Goal: Information Seeking & Learning: Check status

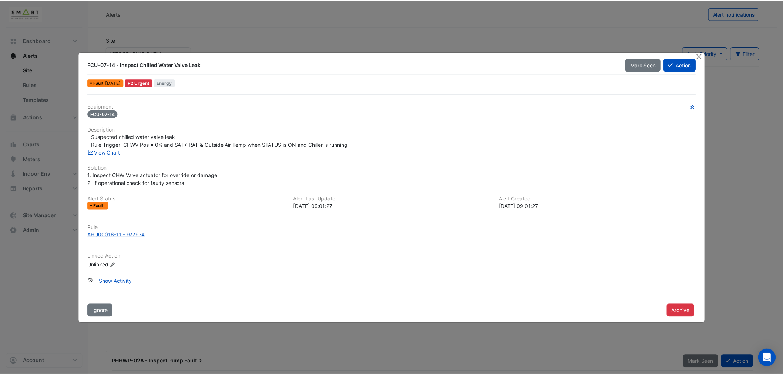
scroll to position [452, 0]
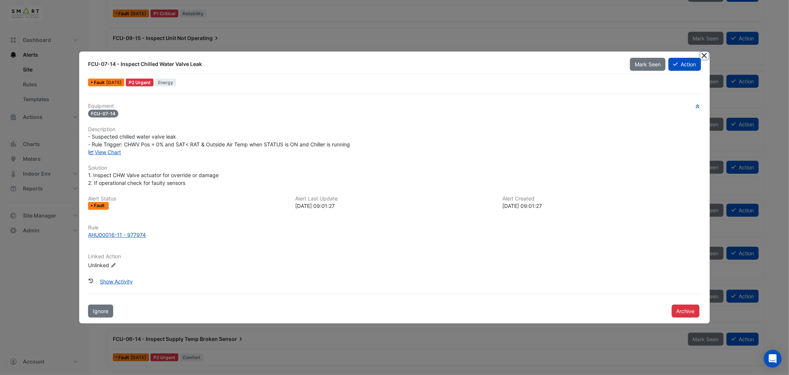
drag, startPoint x: 704, startPoint y: 56, endPoint x: 563, endPoint y: 50, distance: 141.9
click at [704, 56] on button "Close" at bounding box center [705, 55] width 8 height 8
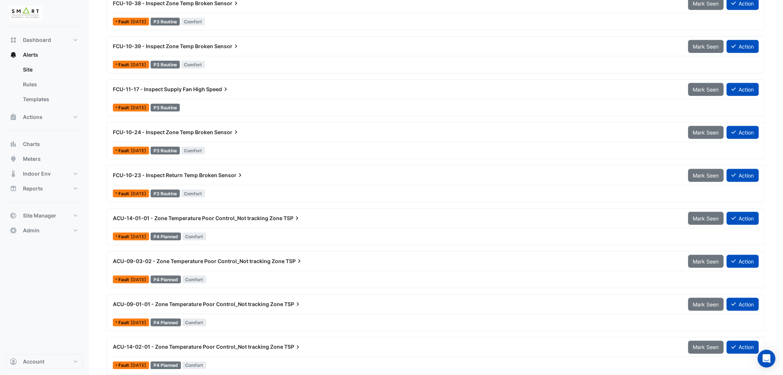
scroll to position [1444, 0]
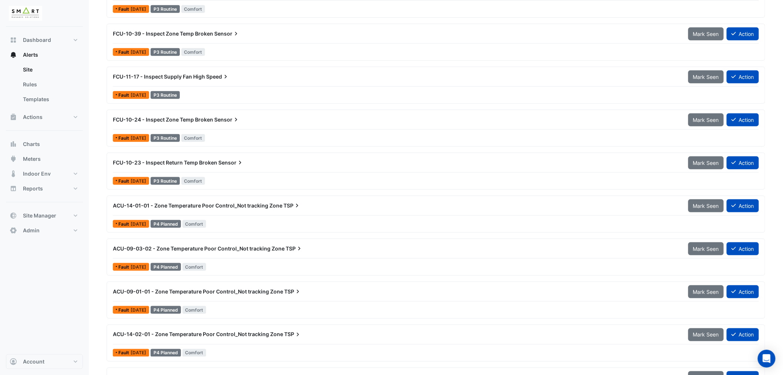
click at [227, 204] on span "ACU-14-01-01 - Zone Temperature Poor Control_Not tracking Zone" at bounding box center [197, 205] width 169 height 6
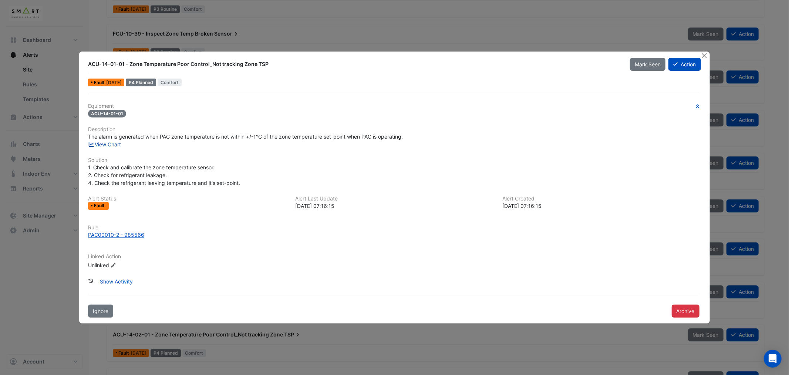
click at [111, 142] on link "View Chart" at bounding box center [104, 144] width 33 height 6
drag, startPoint x: 707, startPoint y: 56, endPoint x: 703, endPoint y: 54, distance: 3.8
click at [707, 56] on button "Close" at bounding box center [705, 55] width 8 height 8
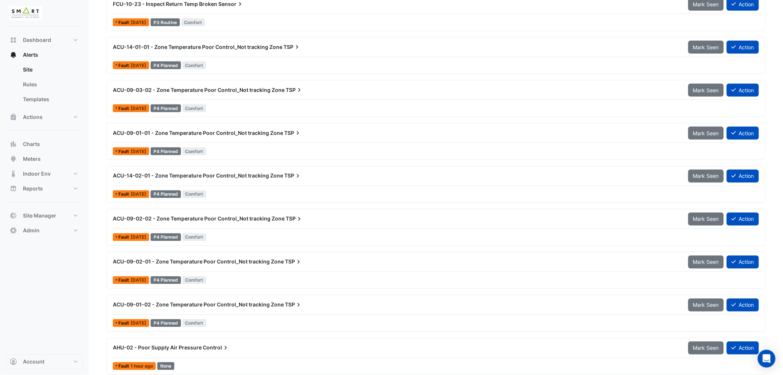
scroll to position [1609, 0]
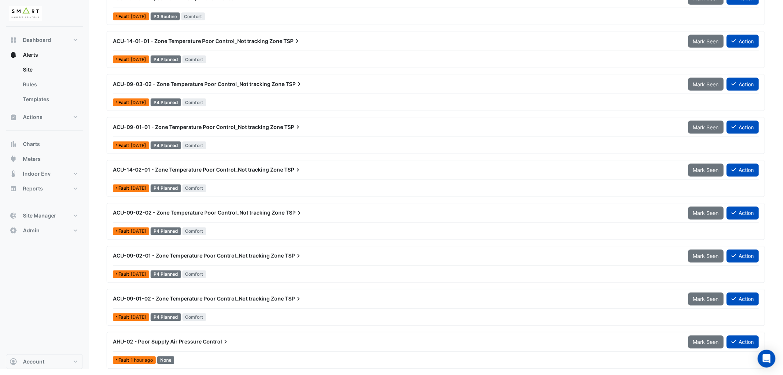
click at [194, 343] on span "AHU-02 - Poor Supply Air Pressure" at bounding box center [157, 341] width 89 height 6
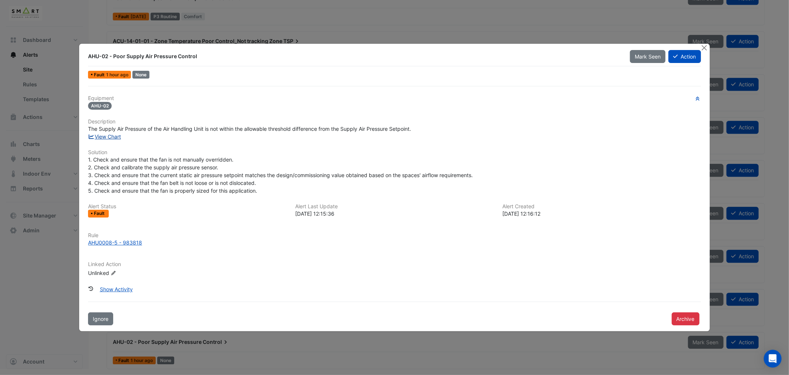
click at [113, 137] on link "View Chart" at bounding box center [104, 136] width 33 height 6
click at [115, 242] on div "AHU0008-5 - 983818" at bounding box center [115, 242] width 54 height 8
click at [704, 46] on button "Close" at bounding box center [705, 48] width 8 height 8
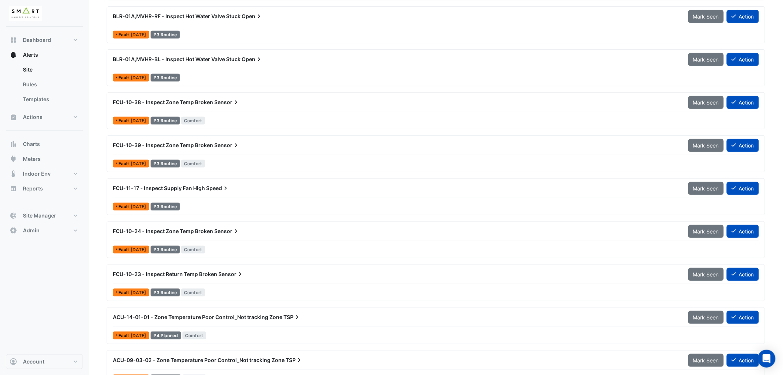
scroll to position [1321, 0]
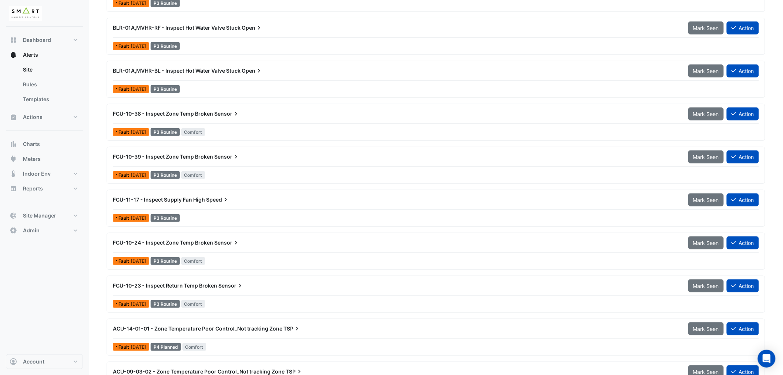
click at [214, 283] on span "FCU-10-23 - Inspect Return Temp Broken" at bounding box center [165, 285] width 104 height 6
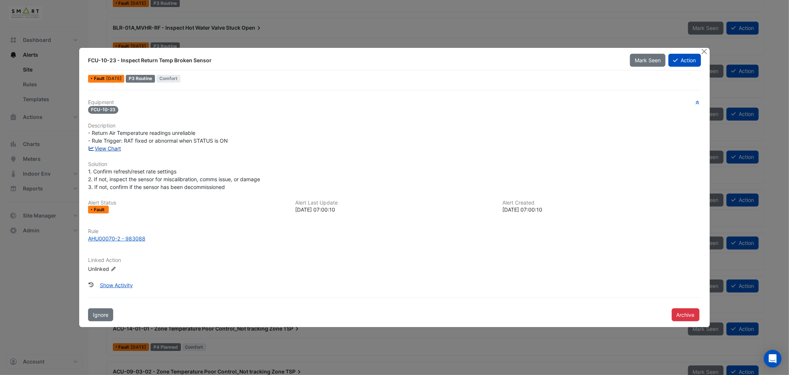
click at [113, 147] on link "View Chart" at bounding box center [104, 148] width 33 height 6
click at [705, 51] on button "Close" at bounding box center [705, 52] width 8 height 8
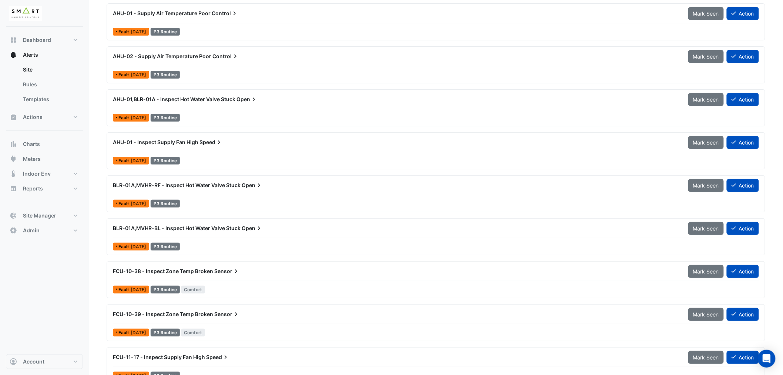
scroll to position [1156, 0]
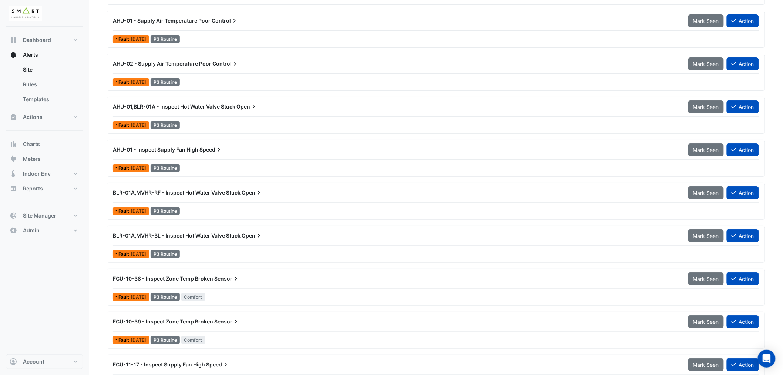
click at [209, 234] on span "BLR-01A,MVHR-BL - Inspect Hot Water Valve Stuck" at bounding box center [177, 235] width 128 height 6
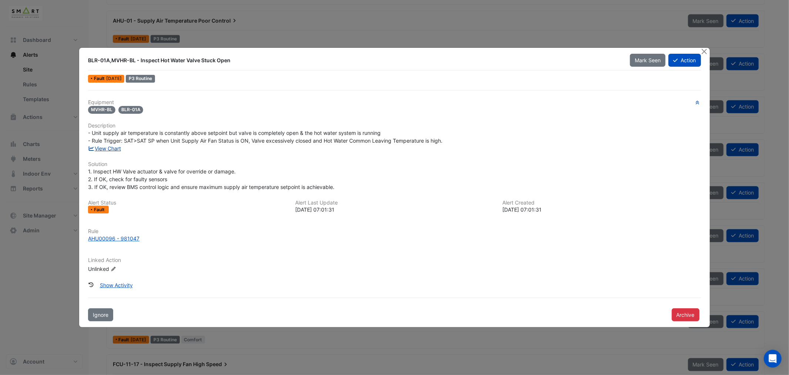
click at [108, 147] on link "View Chart" at bounding box center [104, 148] width 33 height 6
click at [705, 52] on button "Close" at bounding box center [705, 52] width 8 height 8
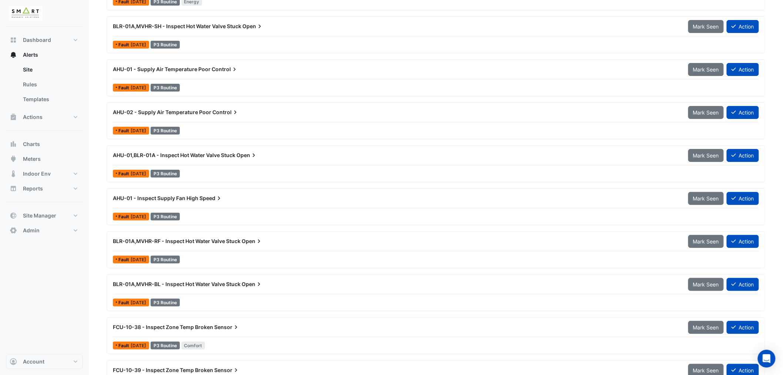
scroll to position [1115, 0]
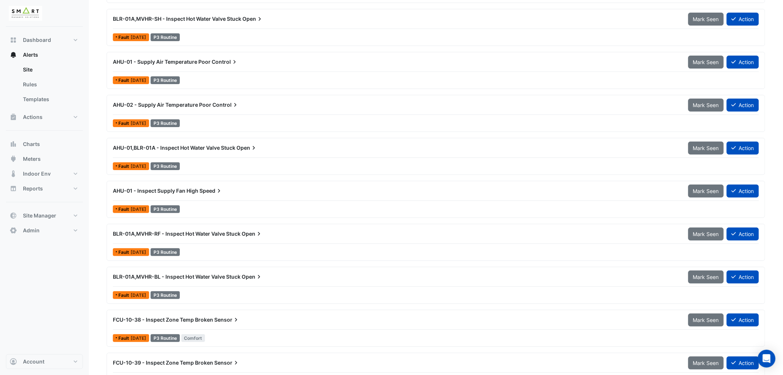
click at [191, 189] on span "AHU-01 - Inspect Supply Fan High" at bounding box center [155, 190] width 85 height 6
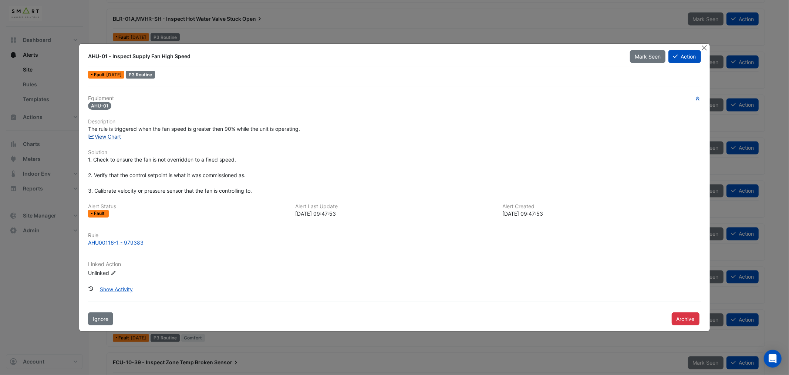
click at [113, 135] on link "View Chart" at bounding box center [104, 136] width 33 height 6
click at [708, 47] on button "Close" at bounding box center [705, 48] width 8 height 8
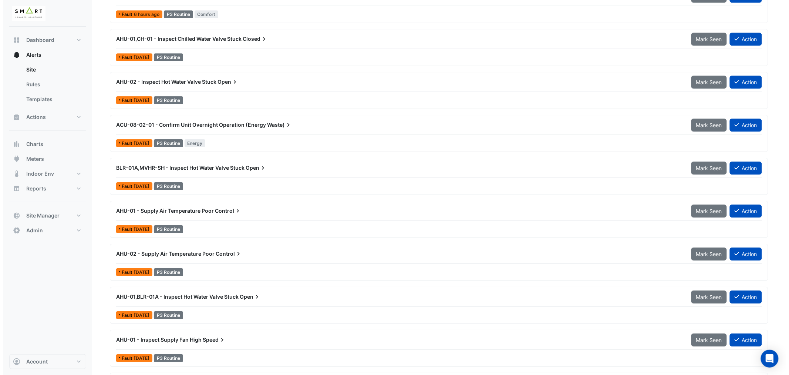
scroll to position [951, 0]
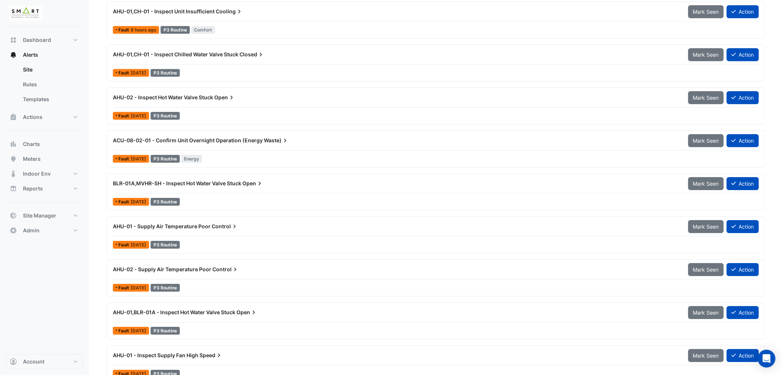
click at [178, 226] on span "AHU-01 - Supply Air Temperature Poor" at bounding box center [162, 226] width 98 height 6
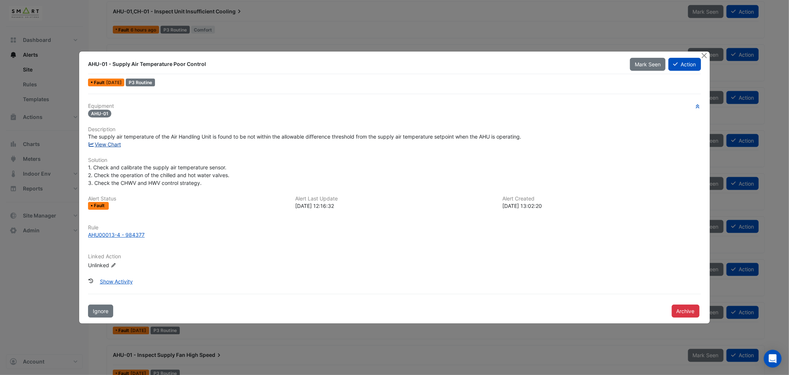
click at [108, 141] on link "View Chart" at bounding box center [104, 144] width 33 height 6
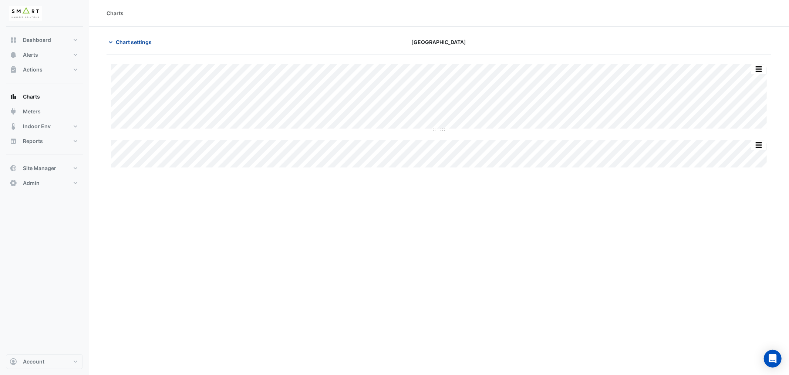
click at [125, 40] on span "Chart settings" at bounding box center [134, 42] width 36 height 8
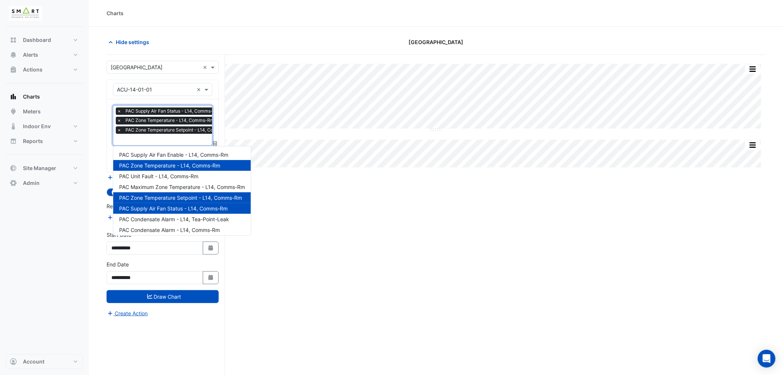
click at [147, 142] on input "text" at bounding box center [177, 140] width 120 height 8
click at [154, 153] on span "PAC Supply Air Fan Enable - L14, Comms-Rm" at bounding box center [173, 154] width 109 height 6
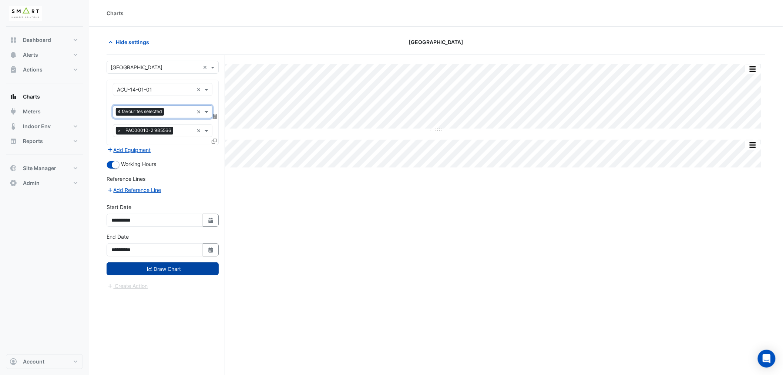
click at [172, 265] on button "Draw Chart" at bounding box center [163, 268] width 112 height 13
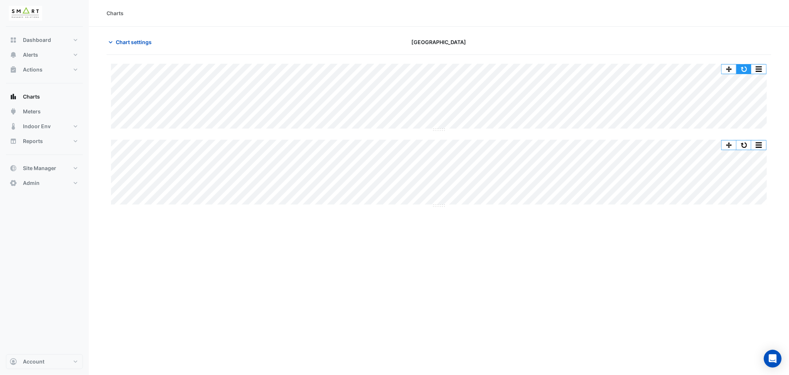
click at [748, 71] on button "button" at bounding box center [744, 68] width 15 height 9
click at [737, 66] on button "button" at bounding box center [744, 68] width 15 height 9
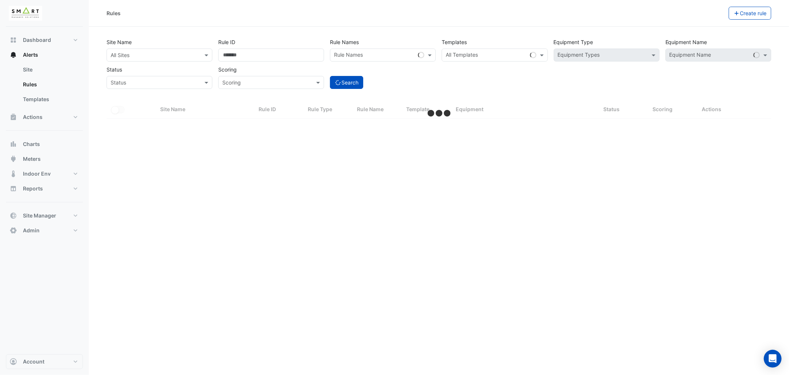
select select "***"
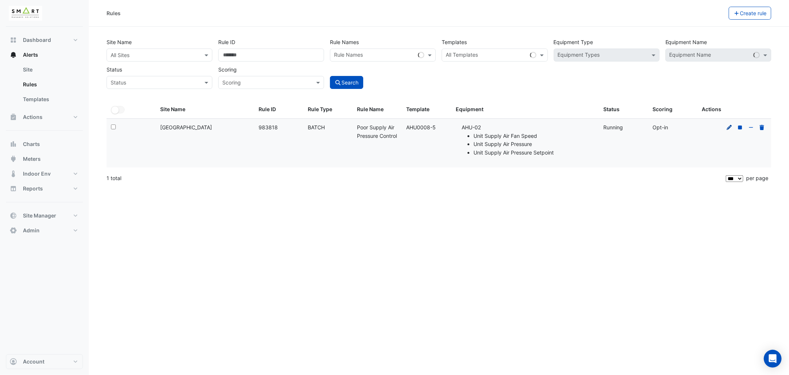
click at [728, 129] on icon at bounding box center [729, 126] width 5 height 5
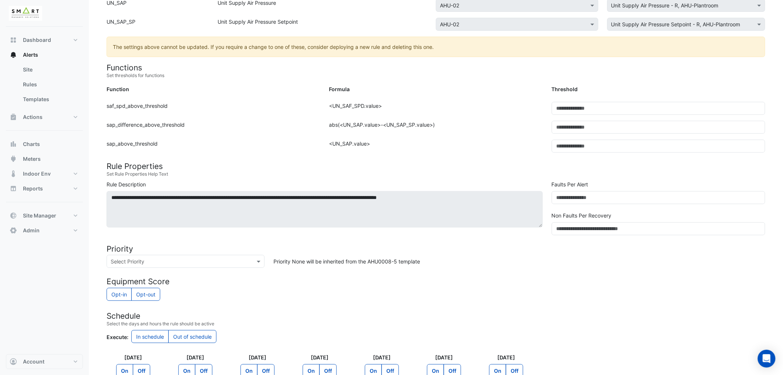
scroll to position [205, 0]
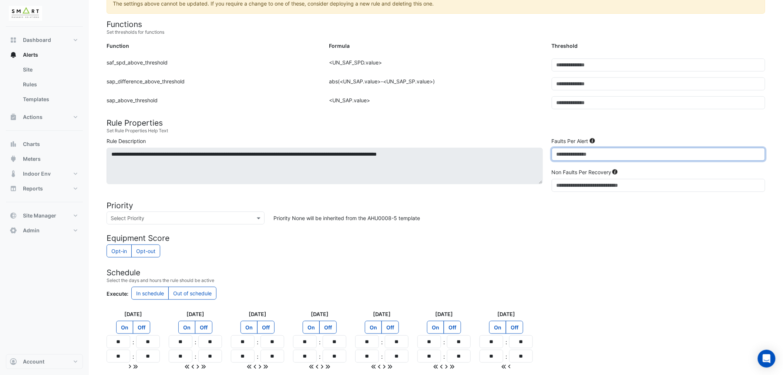
drag, startPoint x: 571, startPoint y: 155, endPoint x: 526, endPoint y: 155, distance: 44.4
click at [526, 155] on div "**********" at bounding box center [436, 166] width 668 height 58
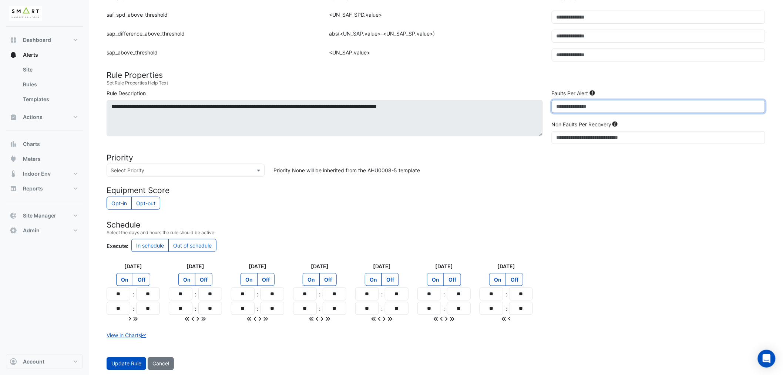
scroll to position [255, 0]
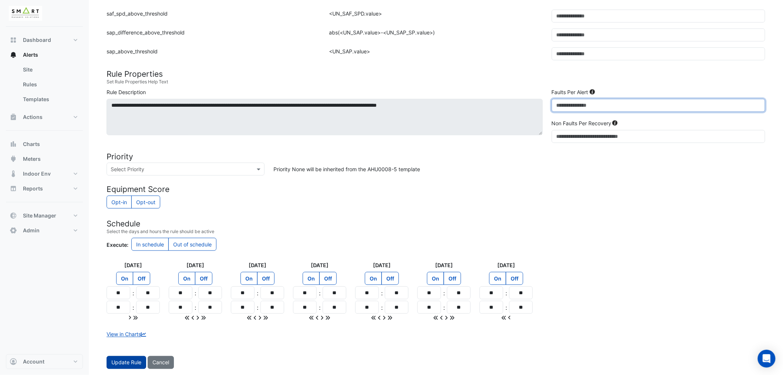
type input "*"
click at [129, 364] on button "Update Rule" at bounding box center [127, 362] width 40 height 13
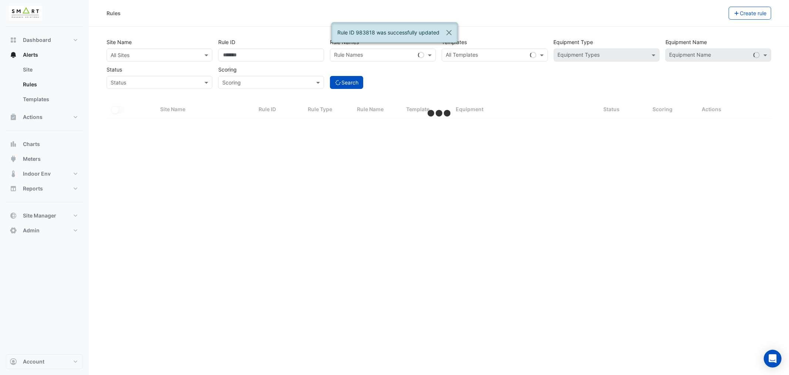
select select "***"
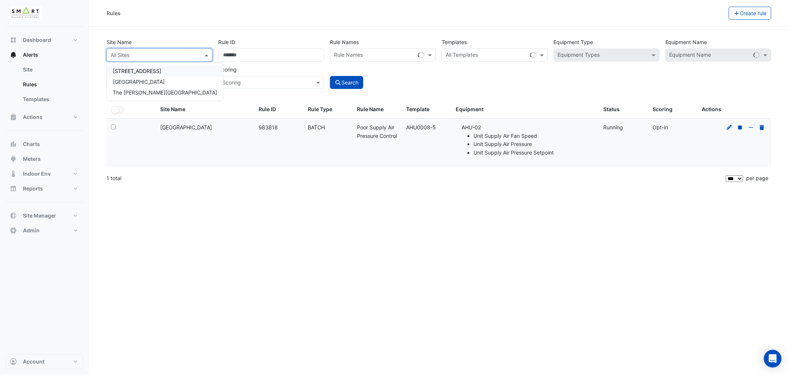
click at [168, 54] on input "text" at bounding box center [152, 55] width 83 height 8
click at [141, 81] on span "[GEOGRAPHIC_DATA]" at bounding box center [139, 81] width 52 height 6
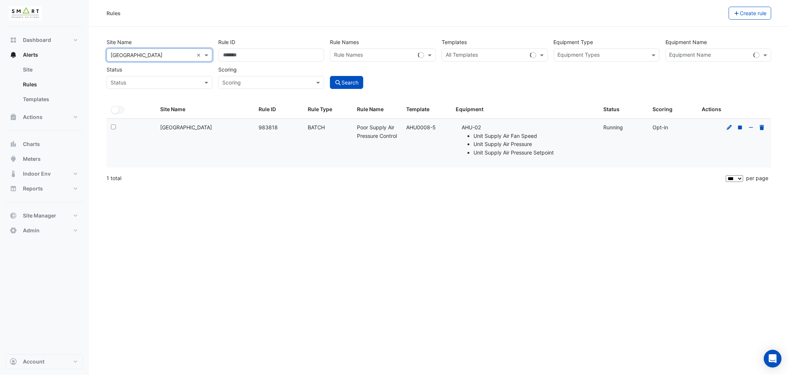
click at [513, 53] on input "text" at bounding box center [486, 56] width 81 height 8
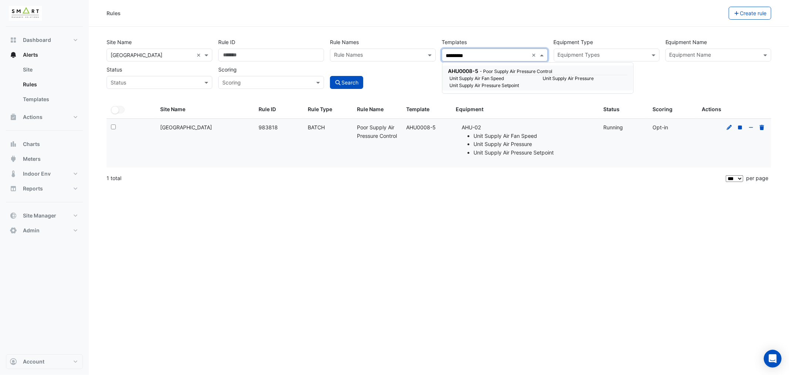
click at [489, 71] on small "- Poor Supply Air Pressure Control" at bounding box center [516, 71] width 73 height 6
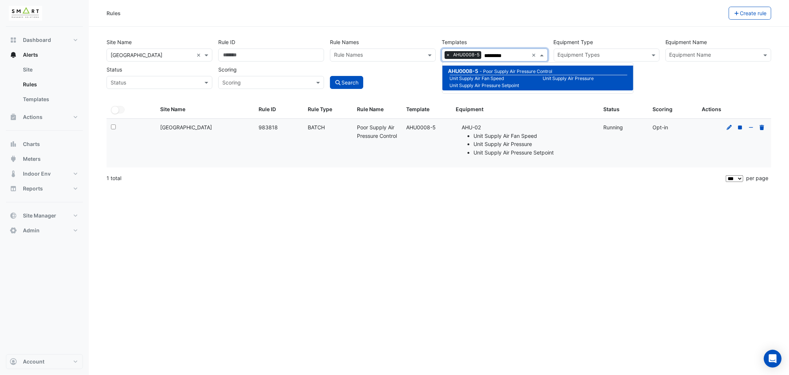
type input "*********"
drag, startPoint x: 186, startPoint y: 49, endPoint x: 149, endPoint y: 49, distance: 37.4
click at [149, 49] on div "Site Name All Sites × Thames Tower × Rule ID ****** Rule Names Rule Names Templ…" at bounding box center [439, 61] width 671 height 55
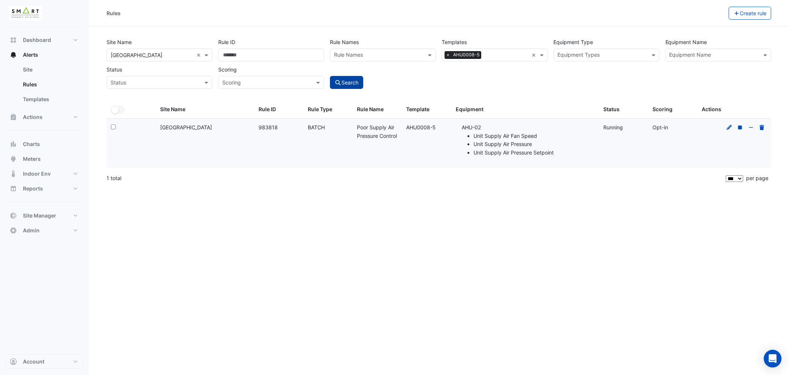
click at [349, 83] on button "Search" at bounding box center [346, 82] width 33 height 13
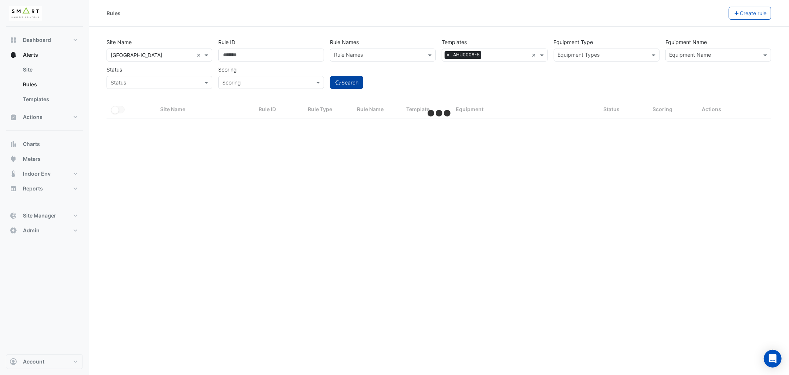
select select "***"
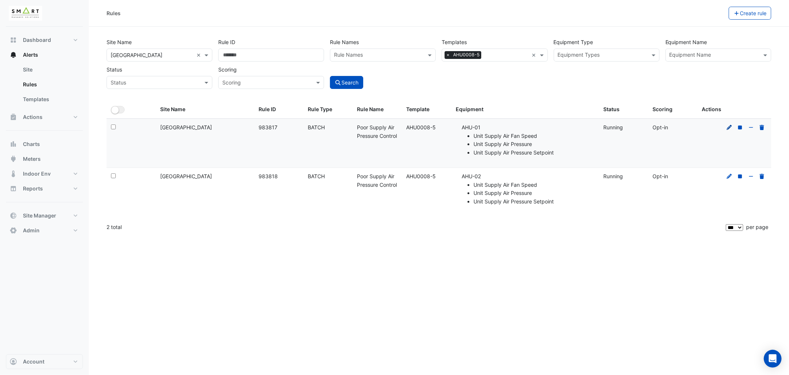
click at [731, 126] on icon at bounding box center [729, 127] width 7 height 5
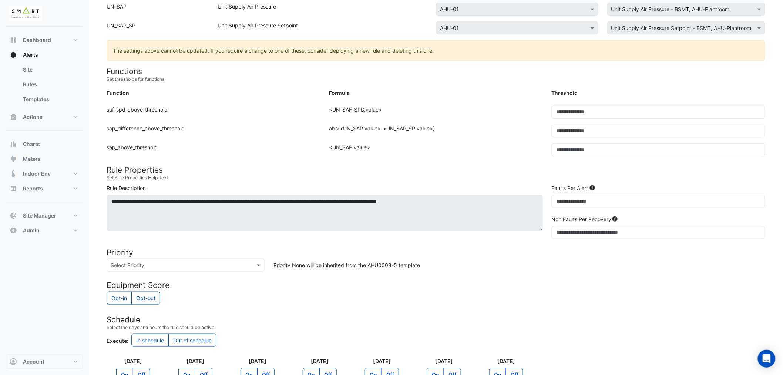
scroll to position [246, 0]
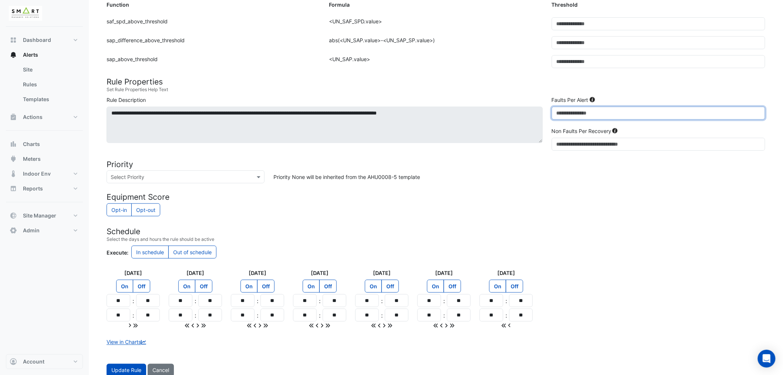
click at [485, 115] on div "**********" at bounding box center [436, 125] width 668 height 58
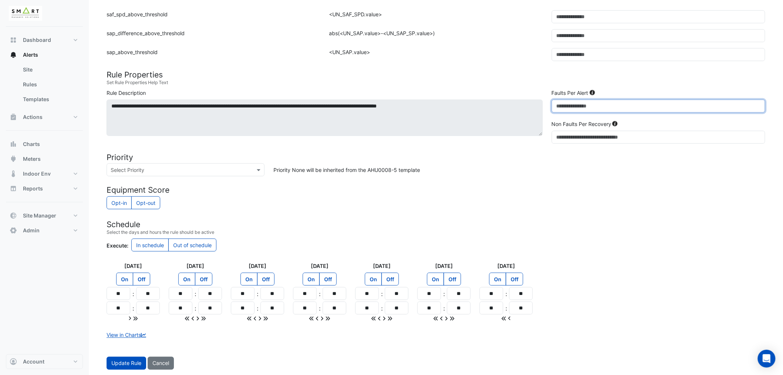
scroll to position [255, 0]
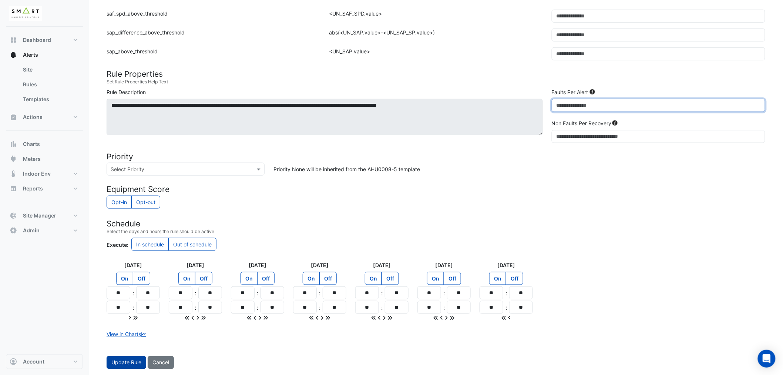
type input "*"
click at [126, 363] on button "Update Rule" at bounding box center [127, 362] width 40 height 13
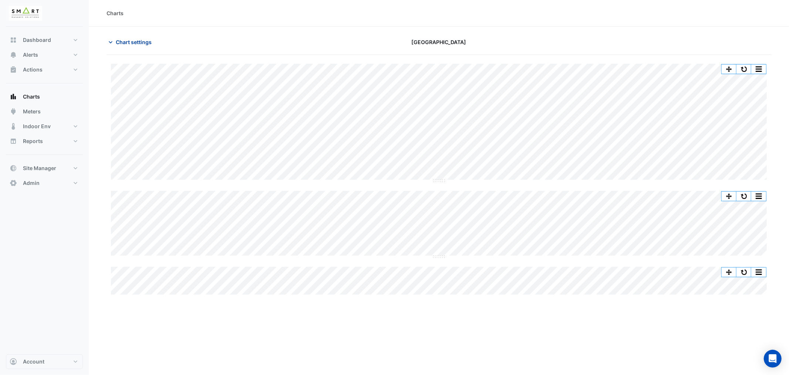
click at [126, 41] on span "Chart settings" at bounding box center [134, 42] width 36 height 8
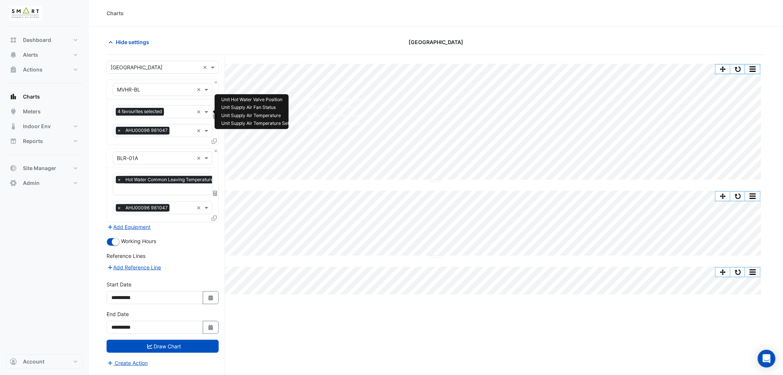
click at [177, 110] on input "text" at bounding box center [180, 112] width 27 height 8
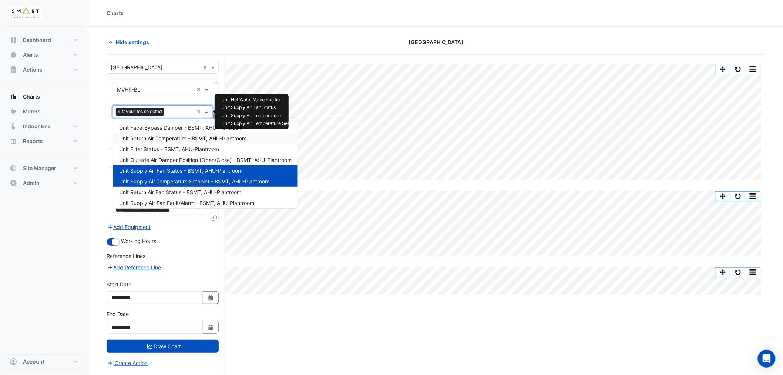
click at [167, 138] on span "Unit Return Air Temperature - BSMT, AHU-Plantroom" at bounding box center [182, 138] width 127 height 6
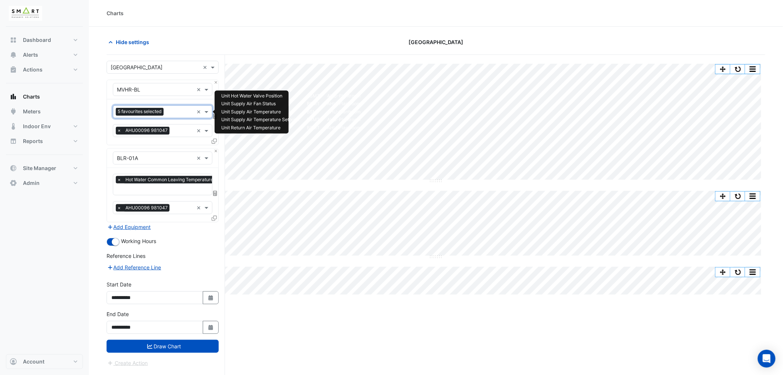
click at [171, 111] on input "text" at bounding box center [180, 112] width 27 height 8
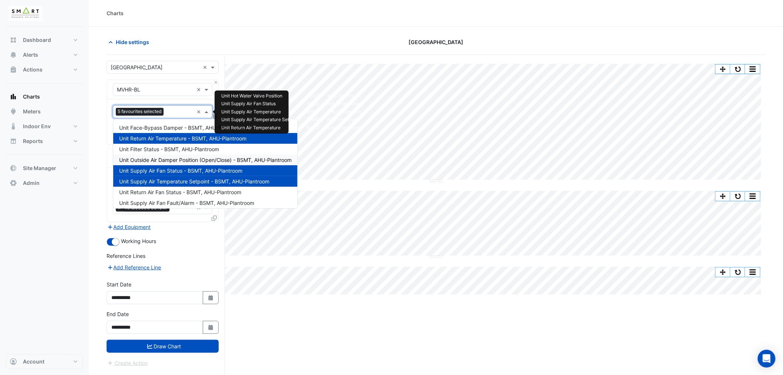
drag, startPoint x: 172, startPoint y: 160, endPoint x: 173, endPoint y: 130, distance: 30.7
click at [172, 161] on span "Unit Outside Air Damper Position (Open/Close) - BSMT, AHU-Plantroom" at bounding box center [205, 160] width 172 height 6
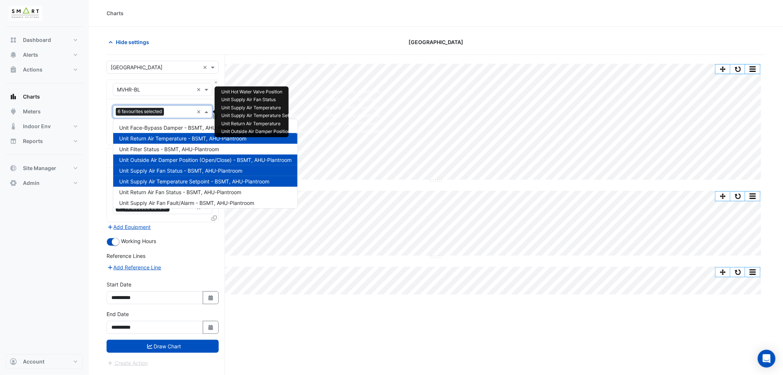
click at [174, 108] on div "Favourites 6 favourites selected" at bounding box center [153, 111] width 80 height 11
click at [186, 248] on form "Select a Site × Thames Tower × Equipment × MVHR-BL × Favourites 6 favourites se…" at bounding box center [163, 214] width 112 height 306
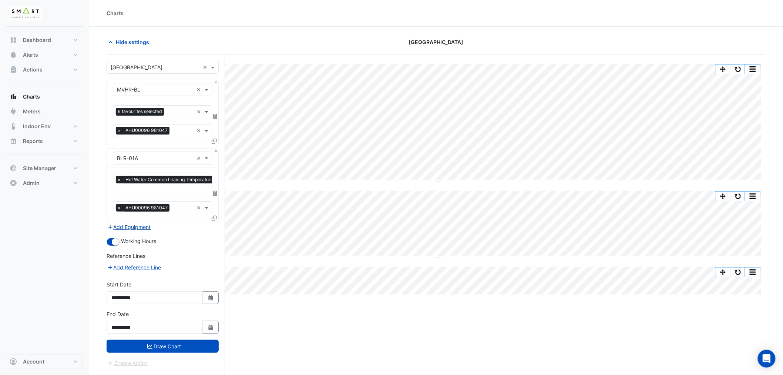
click at [116, 225] on button "Add Equipment" at bounding box center [129, 226] width 45 height 9
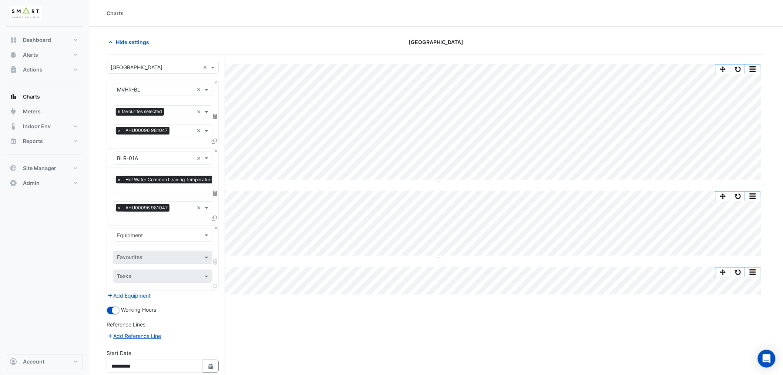
click at [132, 237] on input "text" at bounding box center [155, 235] width 77 height 8
type input "***"
click at [144, 250] on div "Weather" at bounding box center [162, 250] width 99 height 11
click at [141, 256] on input "text" at bounding box center [154, 258] width 75 height 8
type input "****"
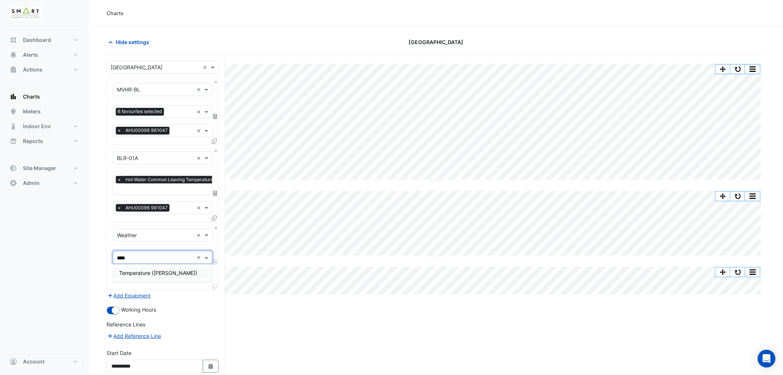
click at [146, 269] on span "Temperature (Celcius)" at bounding box center [158, 272] width 78 height 6
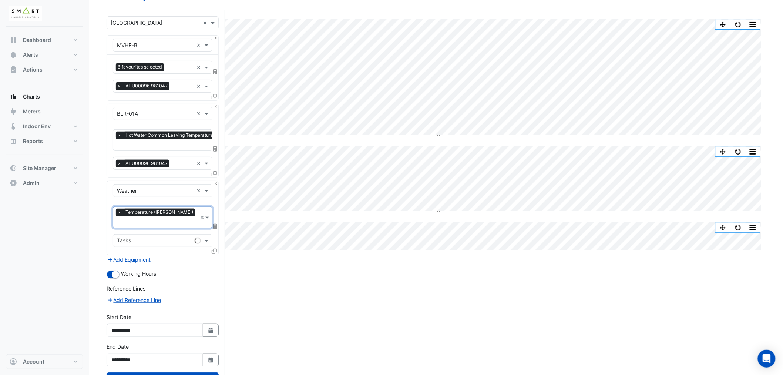
scroll to position [66, 0]
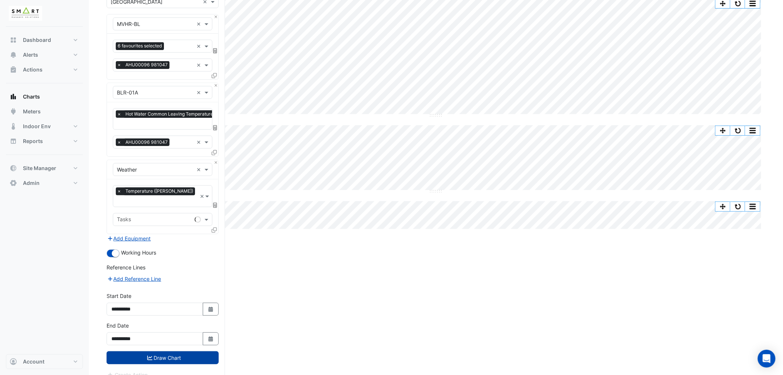
click at [172, 351] on button "Draw Chart" at bounding box center [163, 357] width 112 height 13
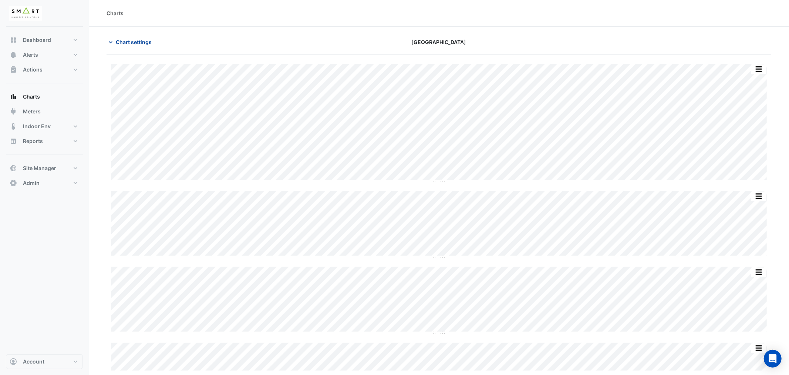
click at [136, 43] on span "Chart settings" at bounding box center [134, 42] width 36 height 8
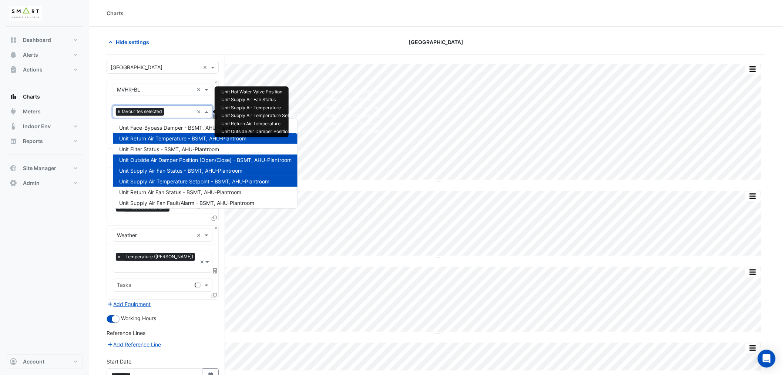
click at [177, 115] on input "text" at bounding box center [180, 112] width 27 height 8
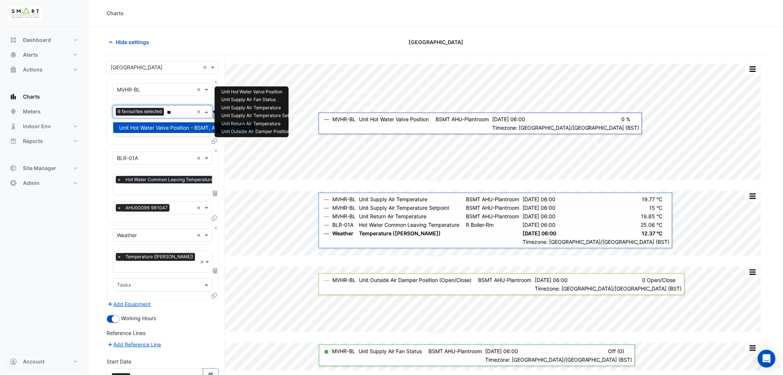
type input "*"
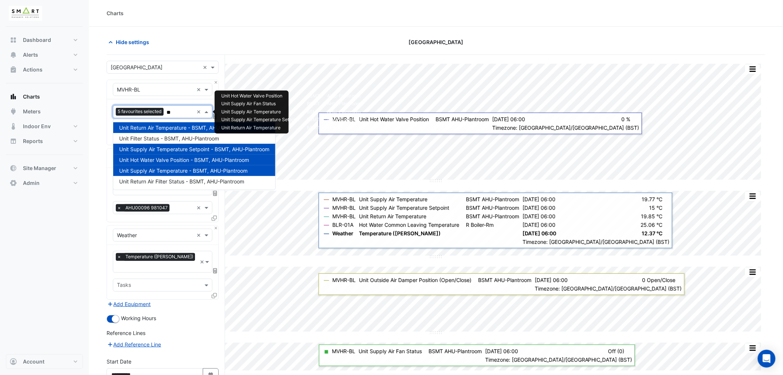
type input "**"
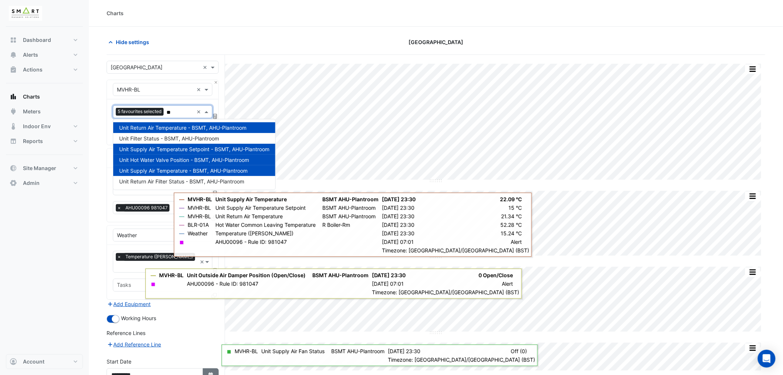
click at [209, 372] on icon "button" at bounding box center [210, 374] width 4 height 5
select select "*"
select select "****"
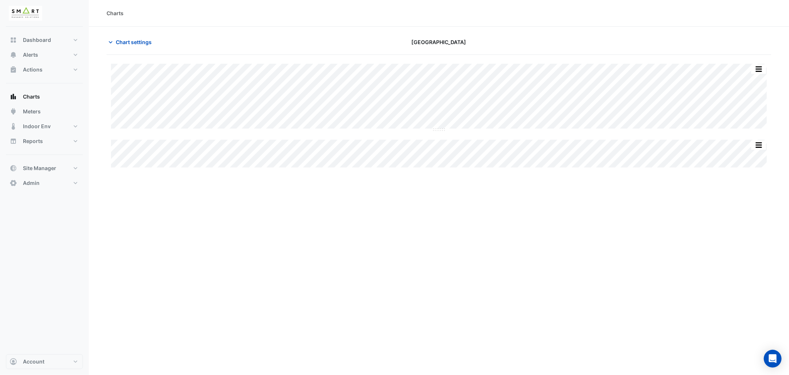
type input "**********"
click at [127, 37] on button "Chart settings" at bounding box center [132, 42] width 50 height 13
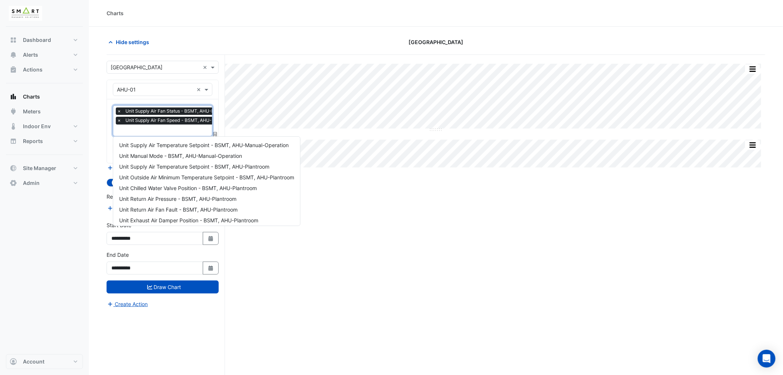
click at [165, 131] on input "text" at bounding box center [177, 131] width 120 height 8
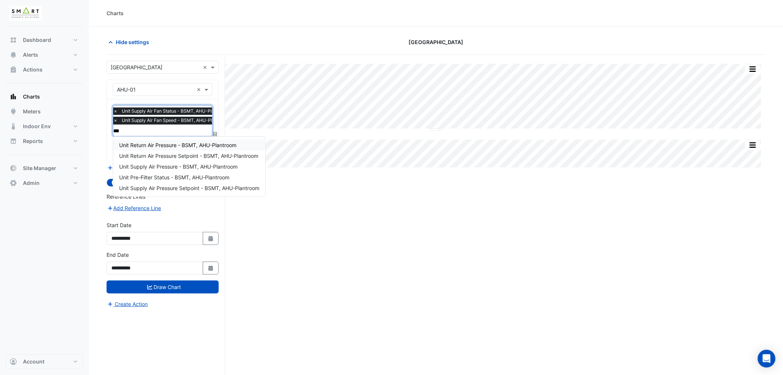
type input "****"
click at [163, 165] on span "Unit Supply Air Pressure - BSMT, AHU-Plantroom" at bounding box center [178, 166] width 118 height 6
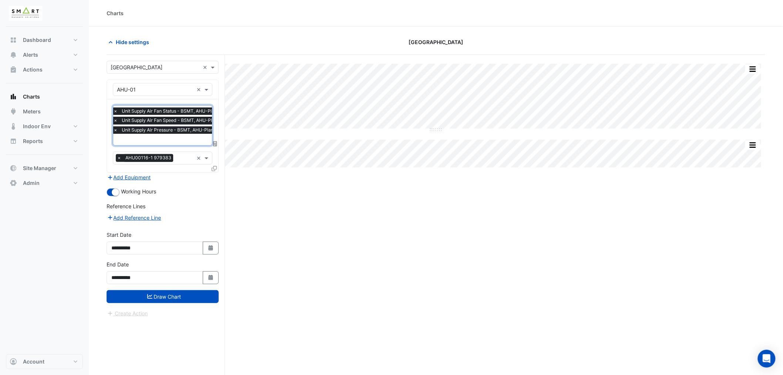
click at [156, 140] on input "text" at bounding box center [173, 140] width 120 height 8
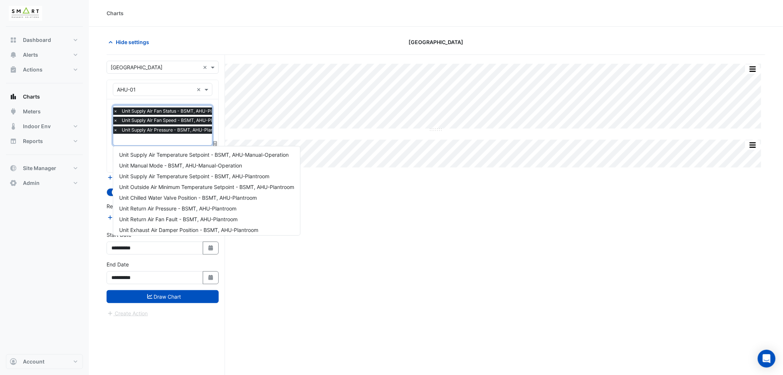
scroll to position [153, 0]
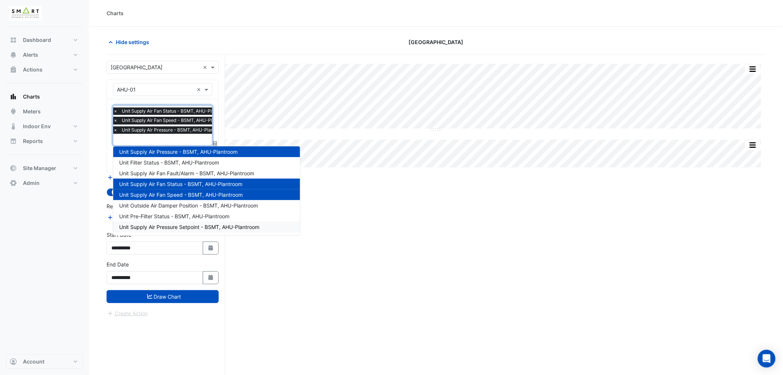
click at [178, 227] on span "Unit Supply Air Pressure Setpoint - BSMT, AHU-Plantroom" at bounding box center [189, 227] width 140 height 6
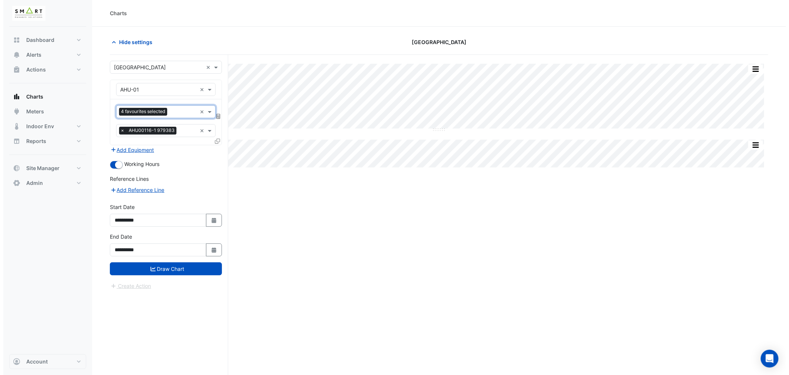
scroll to position [0, 0]
click at [197, 275] on form "**********" at bounding box center [163, 175] width 112 height 229
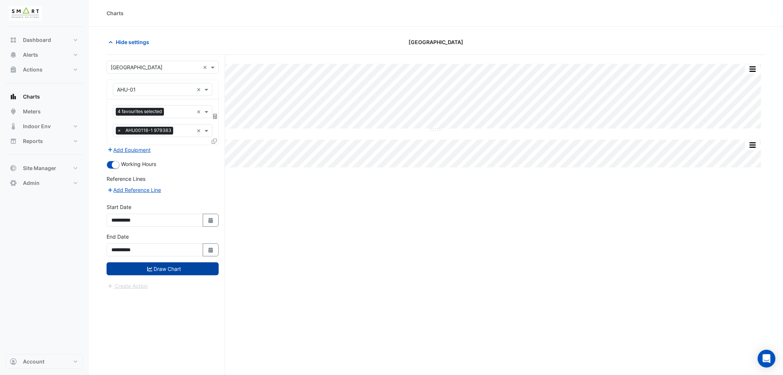
click at [197, 273] on button "Draw Chart" at bounding box center [163, 268] width 112 height 13
